Goal: Transaction & Acquisition: Purchase product/service

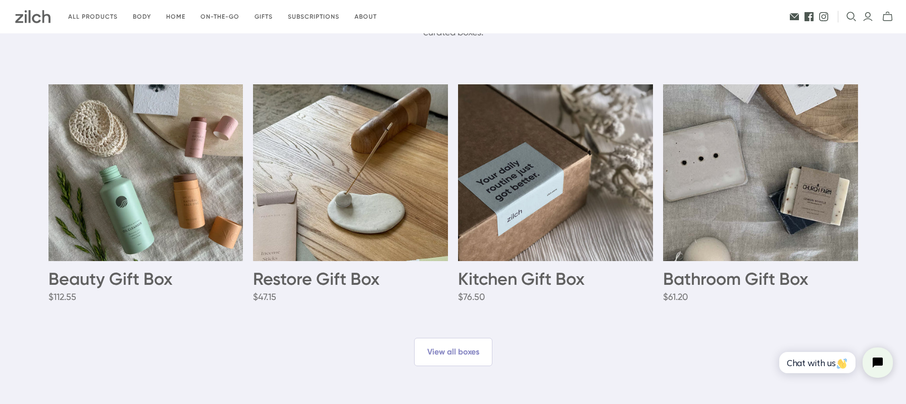
click at [466, 358] on span "View all boxes" at bounding box center [453, 352] width 78 height 28
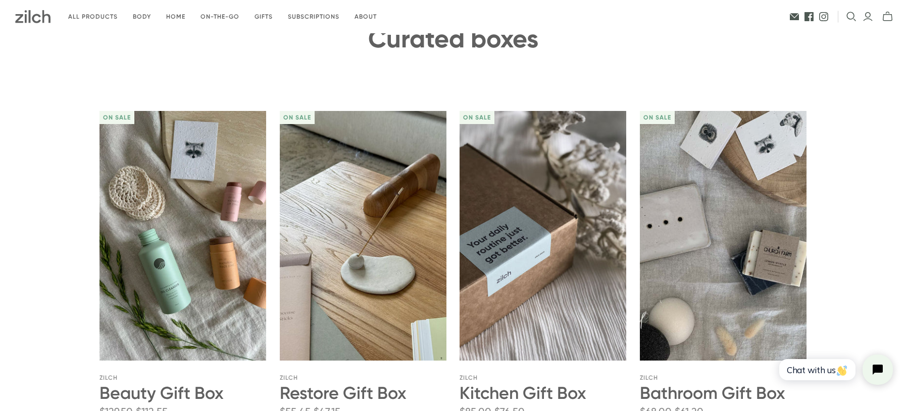
scroll to position [50, 0]
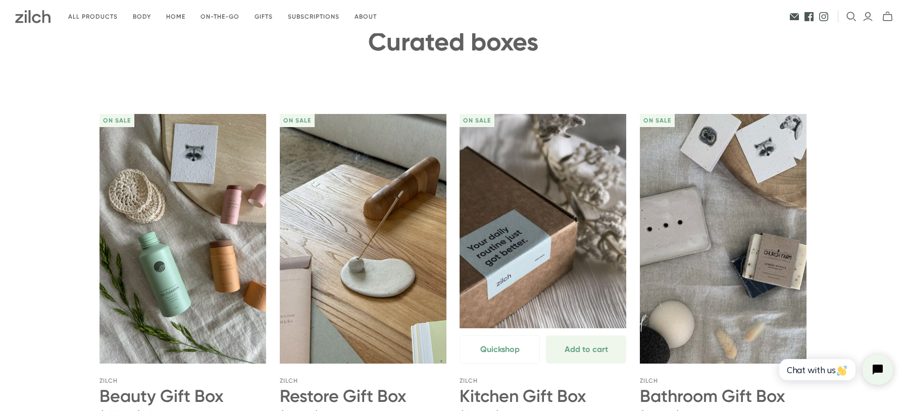
click at [520, 248] on link "Kitchen Gift Box" at bounding box center [542, 239] width 167 height 250
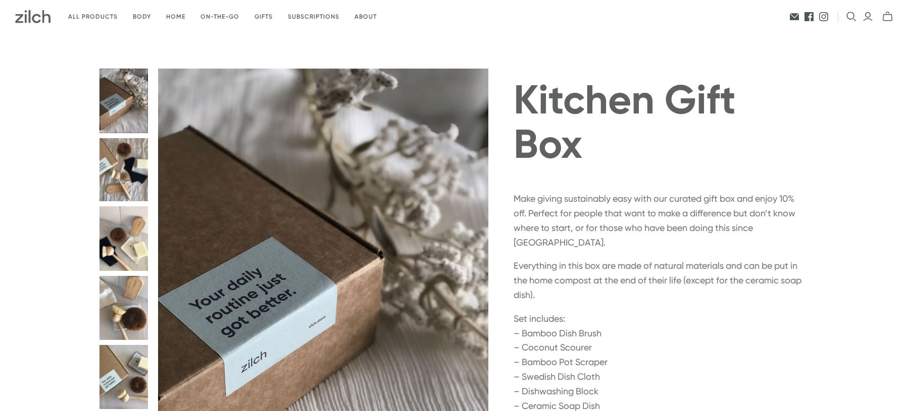
radio input "true"
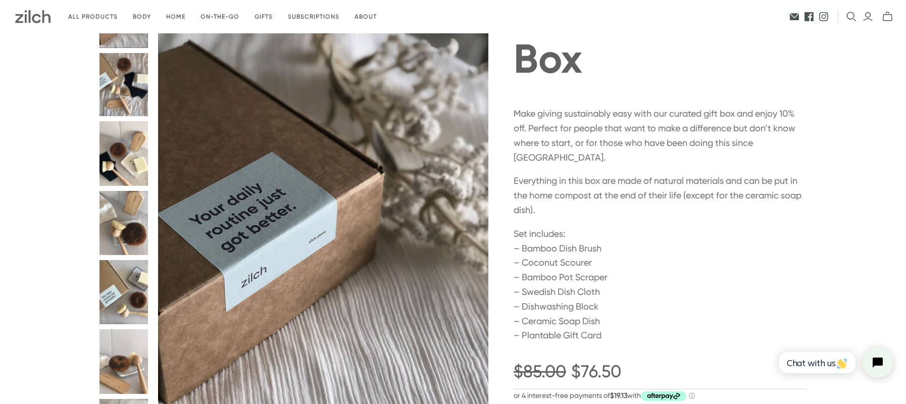
scroll to position [151, 0]
